Goal: Transaction & Acquisition: Purchase product/service

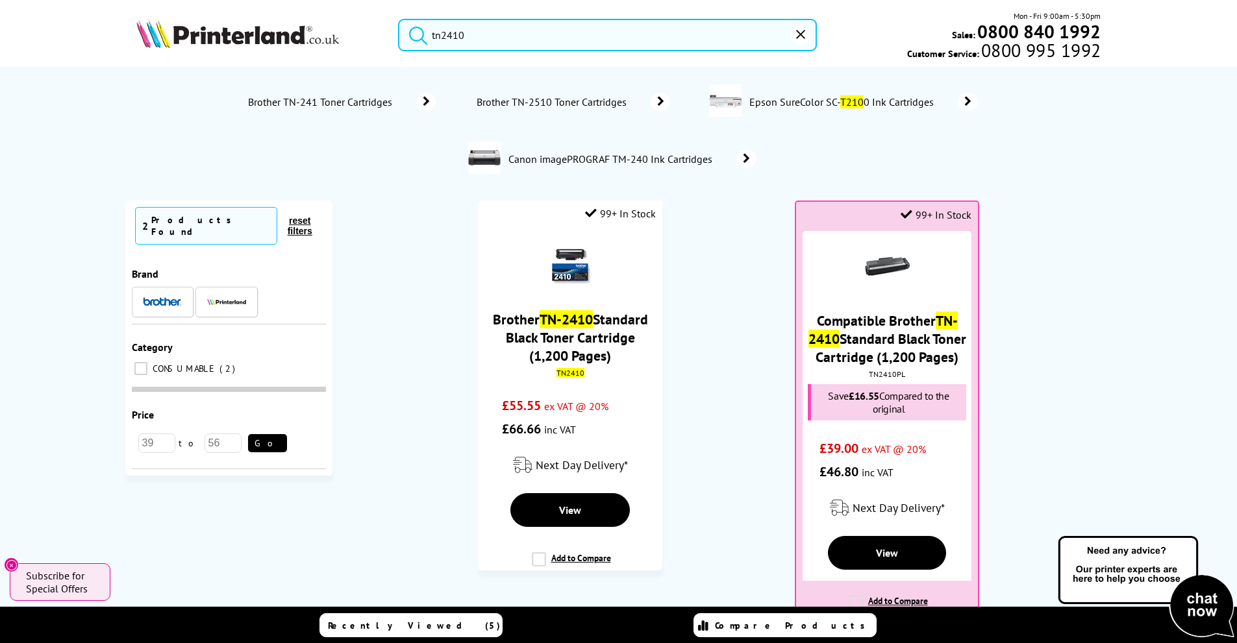
drag, startPoint x: 350, startPoint y: 27, endPoint x: 336, endPoint y: 27, distance: 14.3
click at [338, 27] on div "tn2410 Mon - Fri 9:00am - 5:30pm Sales: 0800 840 1992 Customer Service: 0800 99…" at bounding box center [618, 38] width 1039 height 57
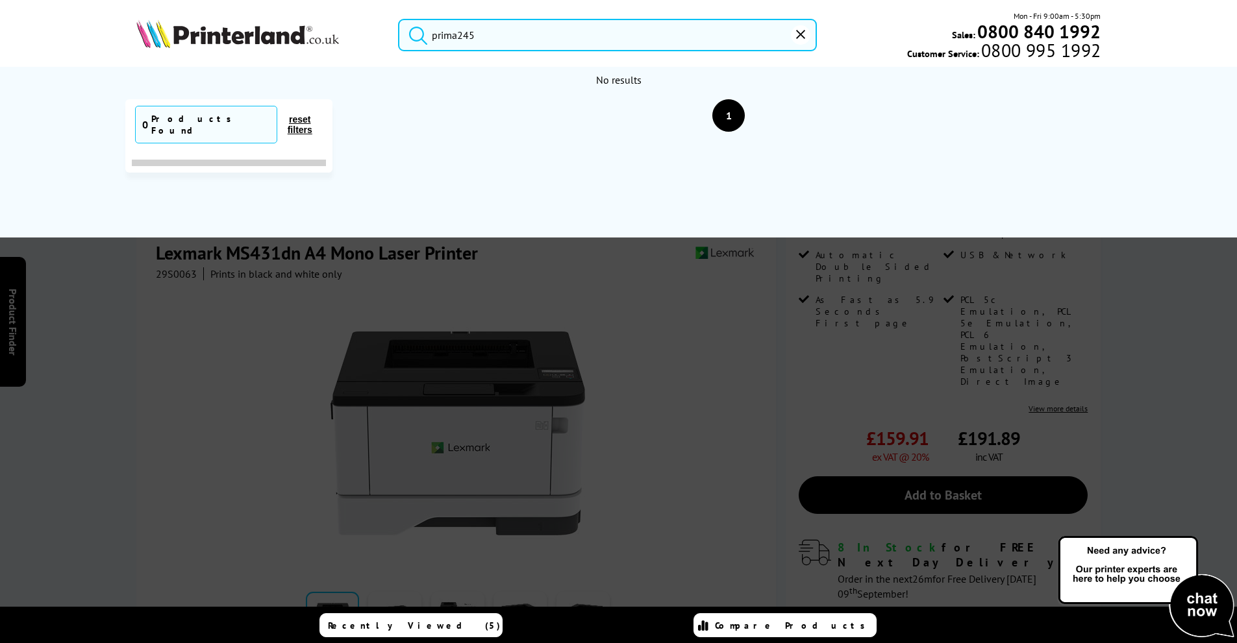
click at [459, 36] on input "prima245" at bounding box center [607, 35] width 419 height 32
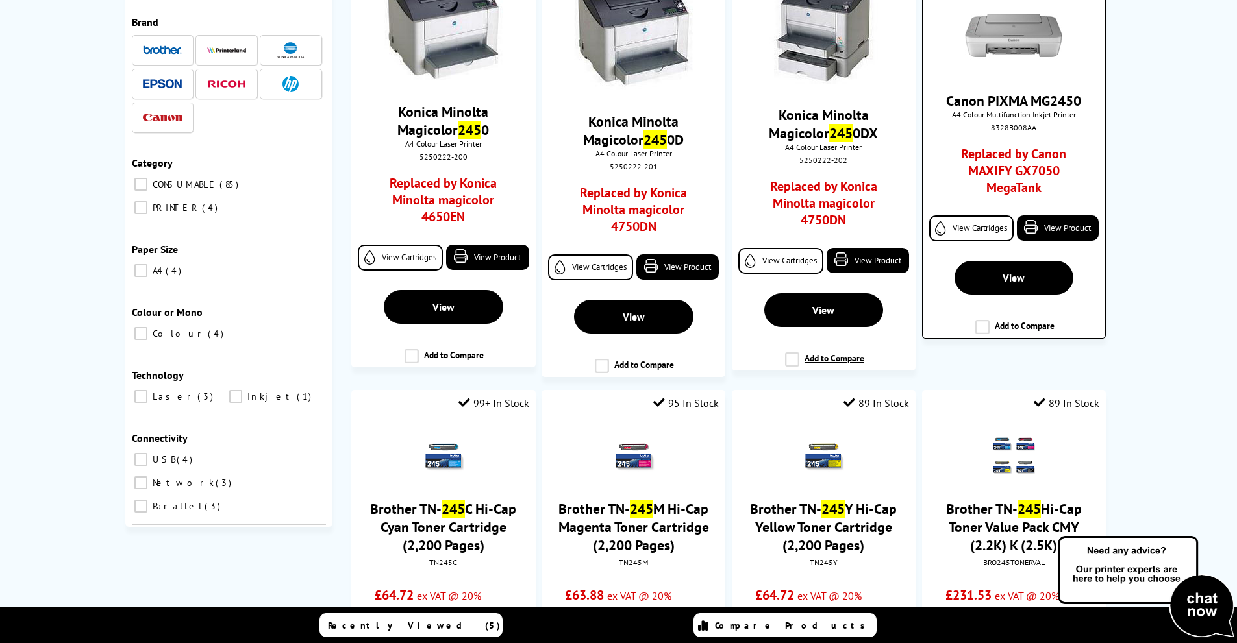
scroll to position [130, 0]
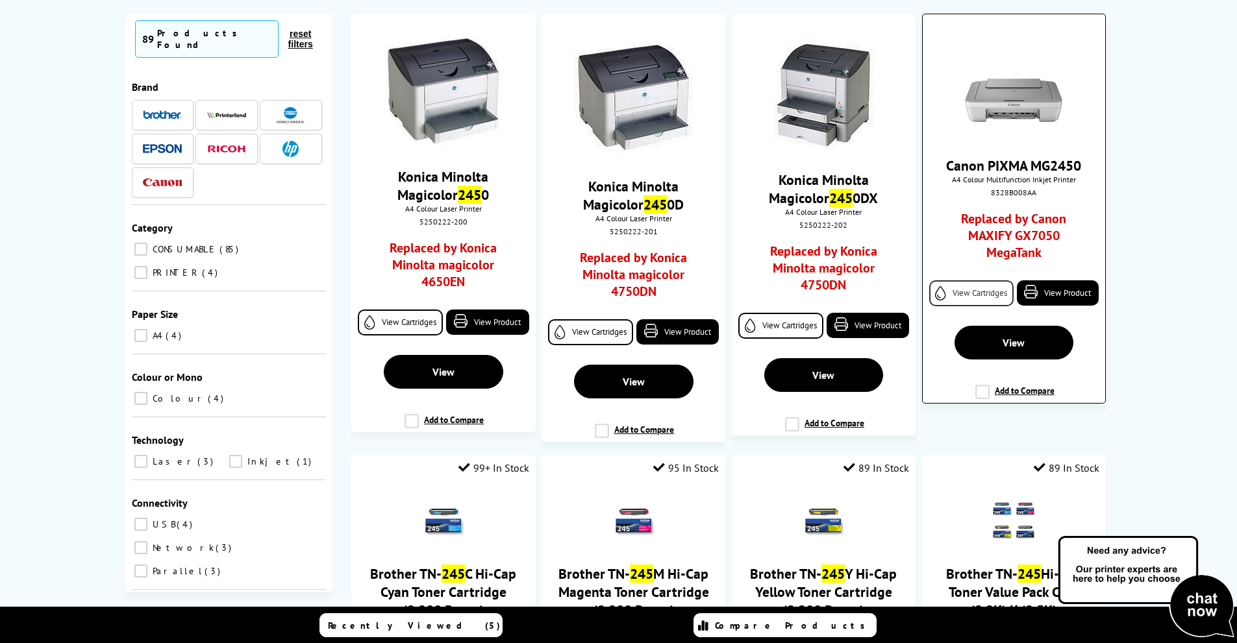
type input "prima 245"
click at [982, 291] on link "View Cartridges" at bounding box center [971, 293] width 84 height 26
